Goal: Task Accomplishment & Management: Manage account settings

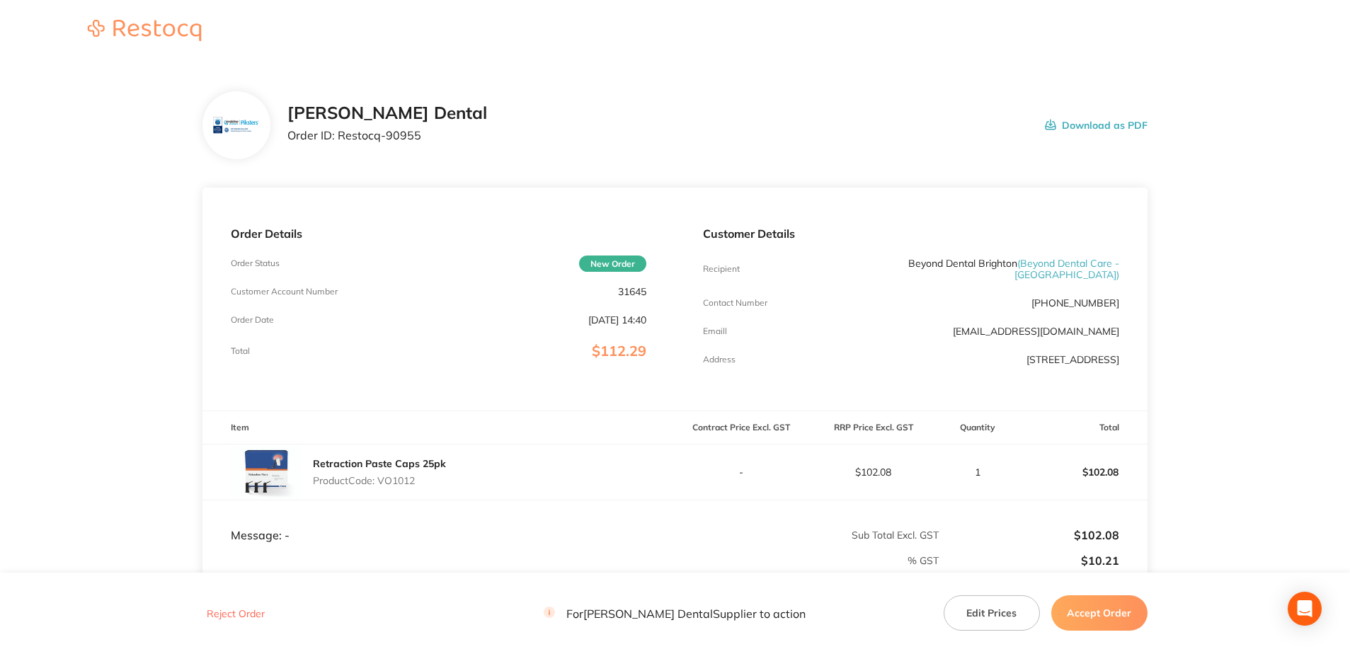
click at [1101, 615] on button "Accept Order" at bounding box center [1100, 613] width 96 height 35
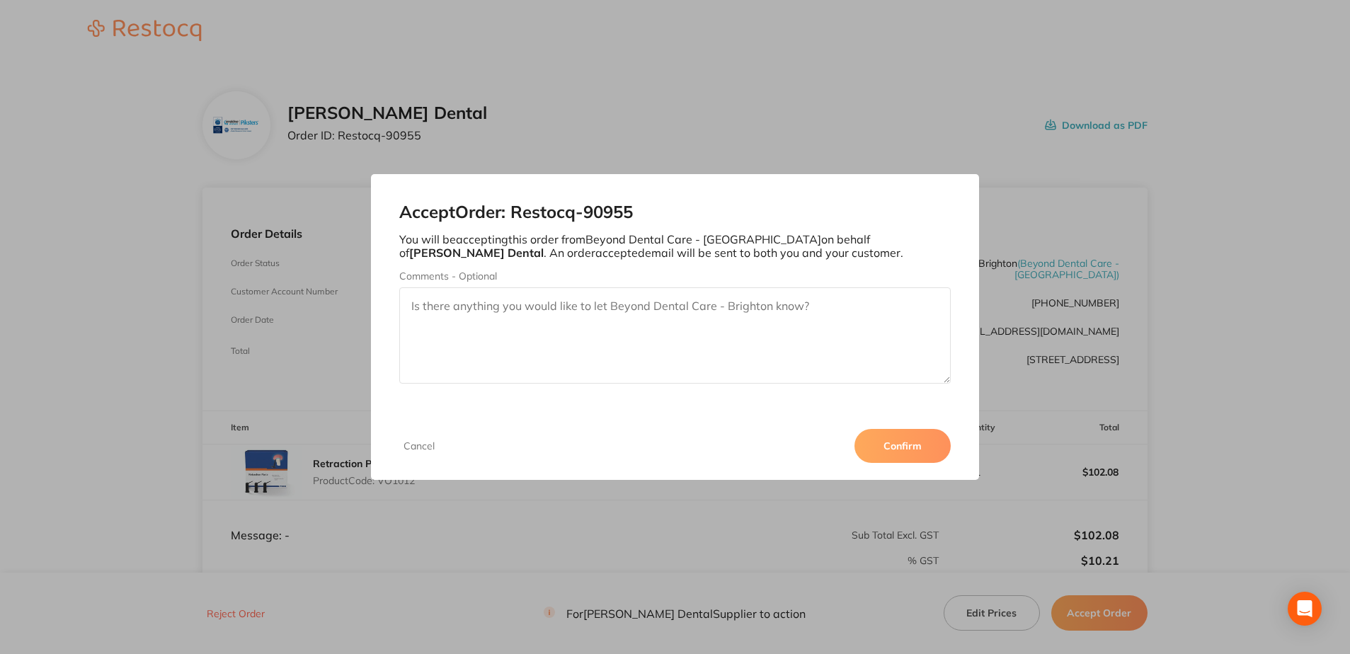
click at [901, 448] on button "Confirm" at bounding box center [903, 446] width 96 height 34
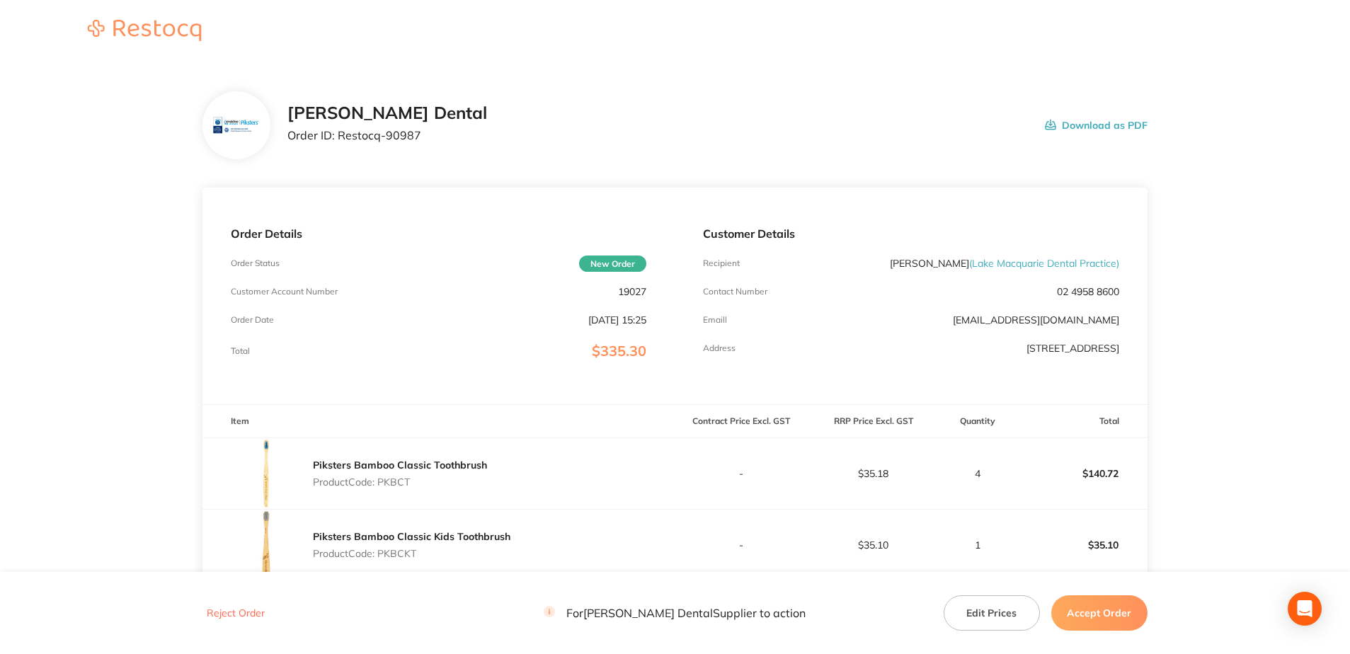
click at [1099, 615] on button "Accept Order" at bounding box center [1100, 613] width 96 height 35
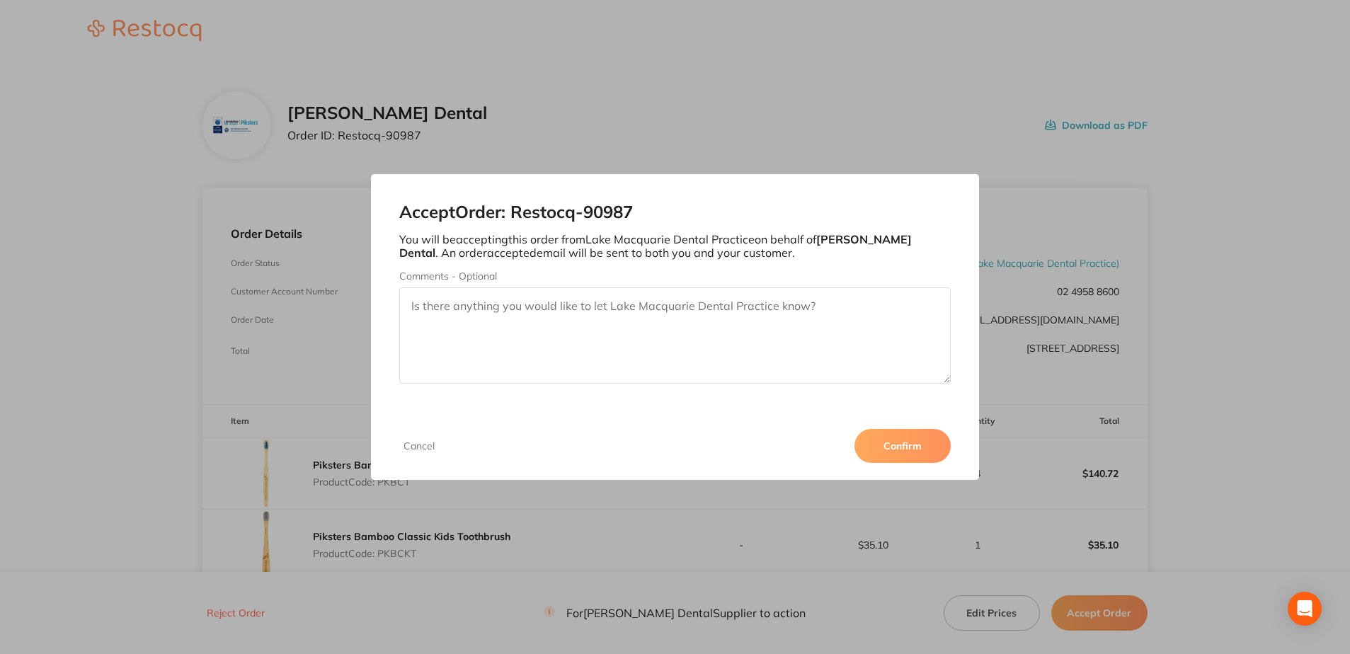
click at [908, 445] on button "Confirm" at bounding box center [903, 446] width 96 height 34
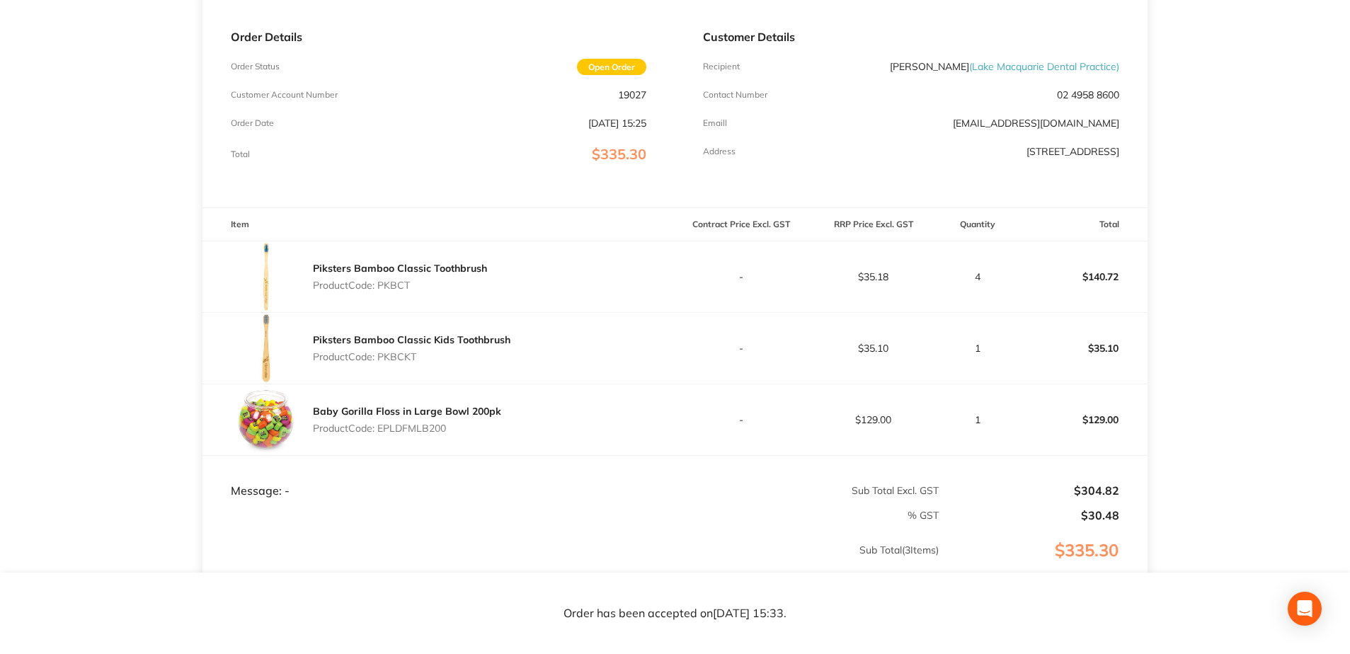
scroll to position [212, 0]
